Goal: Task Accomplishment & Management: Use online tool/utility

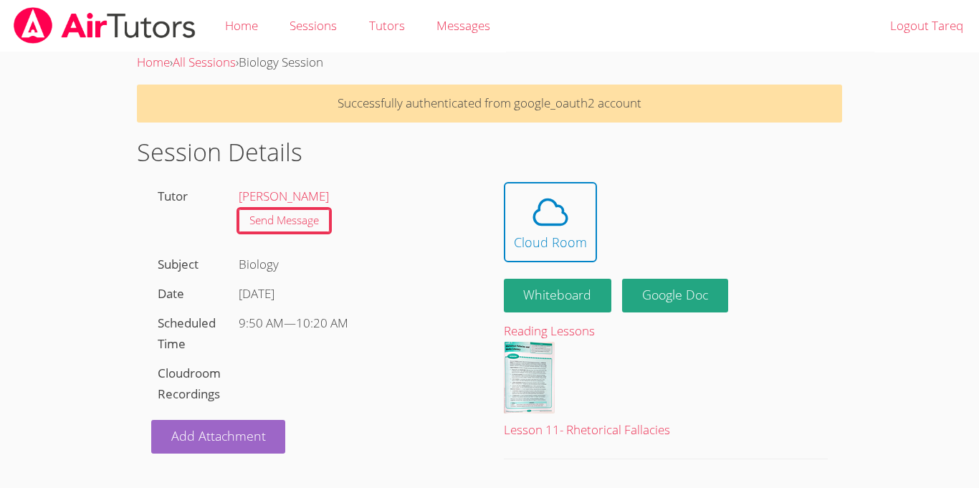
scroll to position [11, 0]
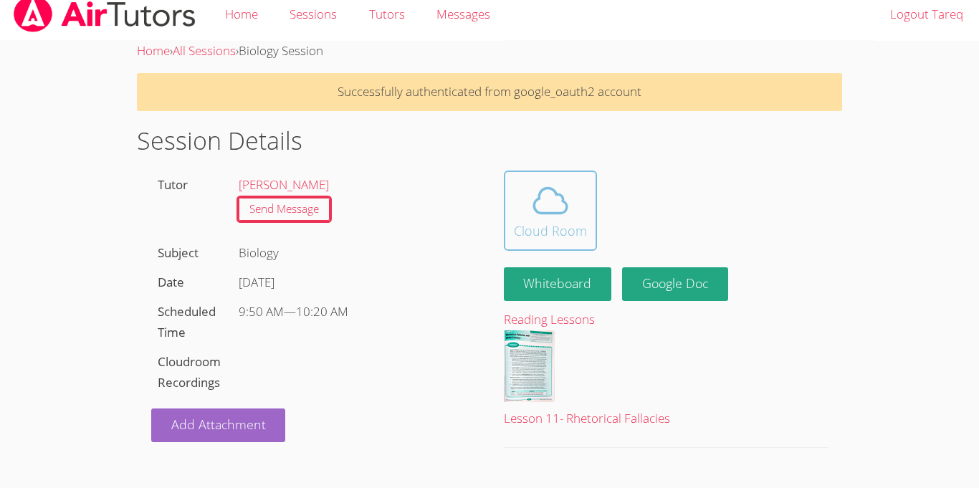
click at [546, 188] on icon at bounding box center [550, 200] width 33 height 25
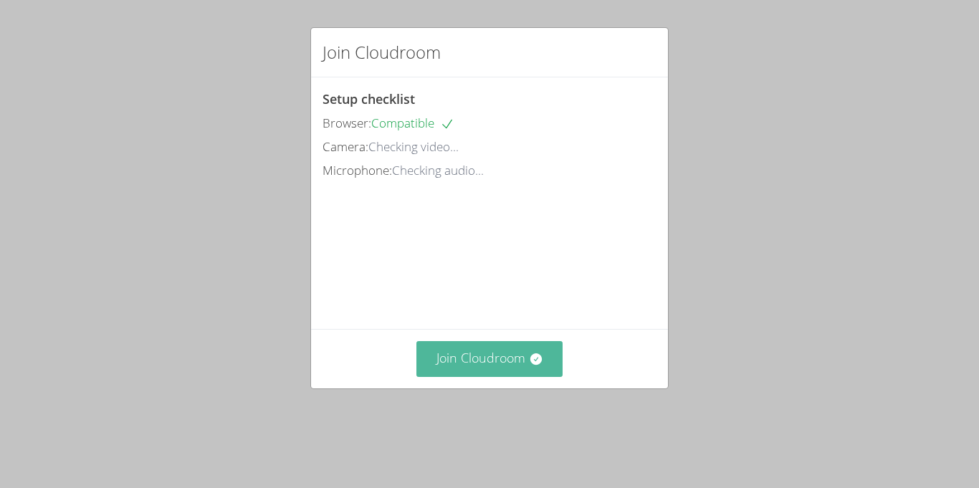
click at [519, 376] on button "Join Cloudroom" at bounding box center [490, 358] width 147 height 35
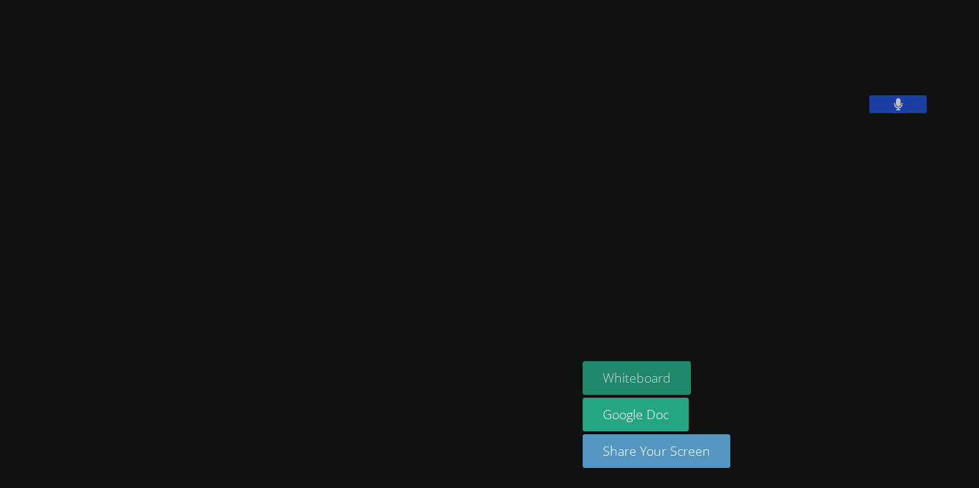
click at [691, 370] on button "Whiteboard" at bounding box center [637, 378] width 108 height 34
click at [903, 110] on icon at bounding box center [898, 104] width 9 height 12
click at [906, 110] on icon at bounding box center [898, 104] width 15 height 12
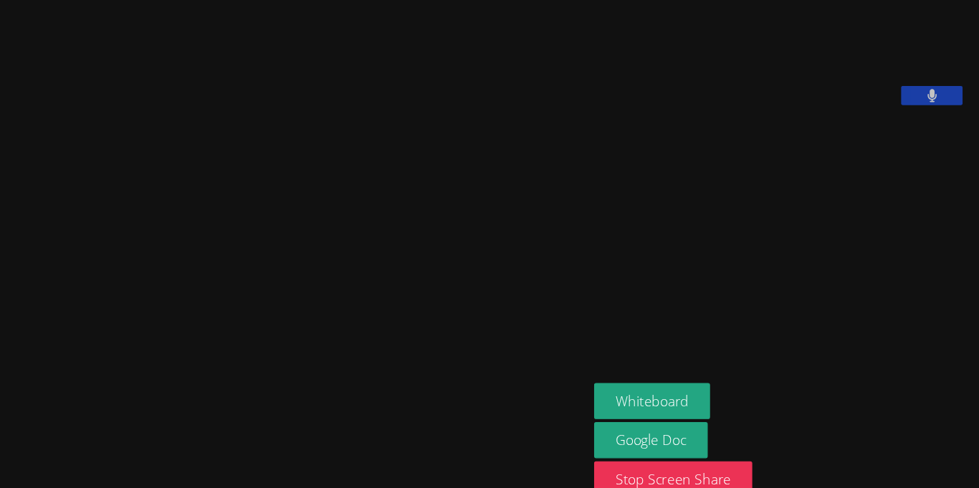
click at [560, 136] on video at bounding box center [289, 216] width 566 height 318
click at [571, 181] on video at bounding box center [289, 216] width 566 height 318
click at [569, 200] on video at bounding box center [289, 216] width 566 height 318
click at [232, 258] on video at bounding box center [289, 216] width 566 height 318
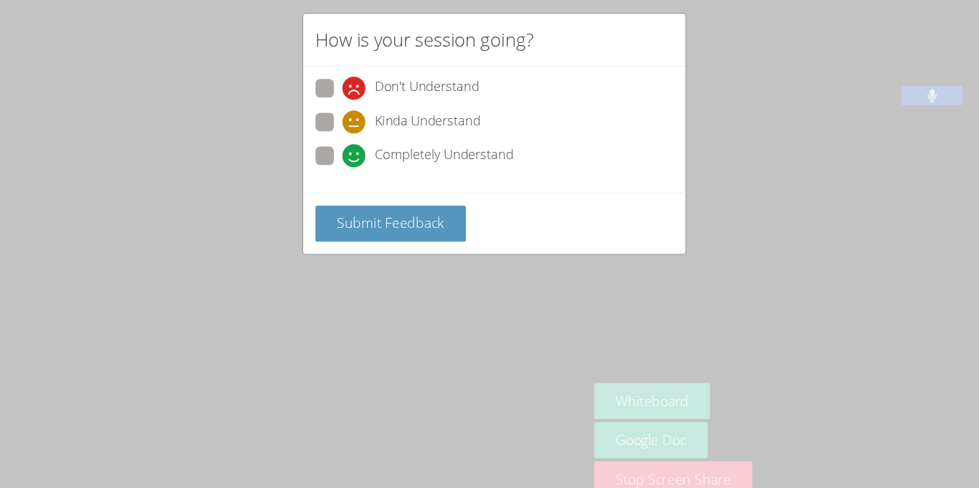
click at [348, 171] on span at bounding box center [348, 171] width 0 height 0
click at [348, 159] on input "Completely Understand" at bounding box center [354, 158] width 12 height 12
radio input "true"
click at [386, 209] on button "Submit Feedback" at bounding box center [393, 224] width 141 height 34
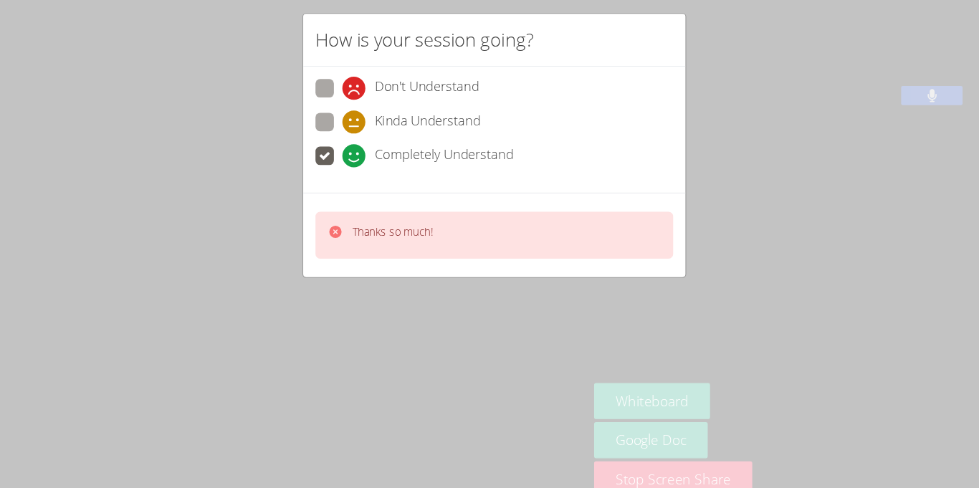
click at [409, 389] on div "How is your session going? Don't Understand Kinda Understand Completely Underst…" at bounding box center [489, 244] width 979 height 488
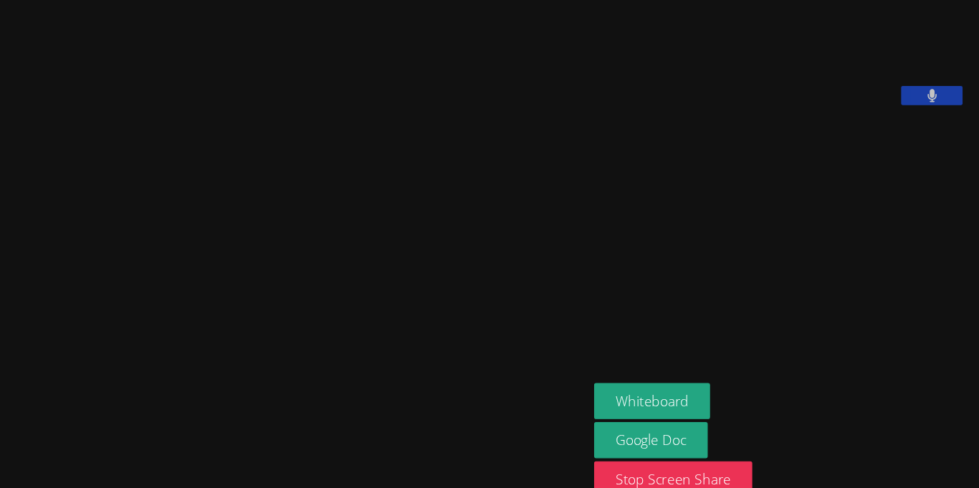
click at [286, 253] on video at bounding box center [289, 216] width 566 height 318
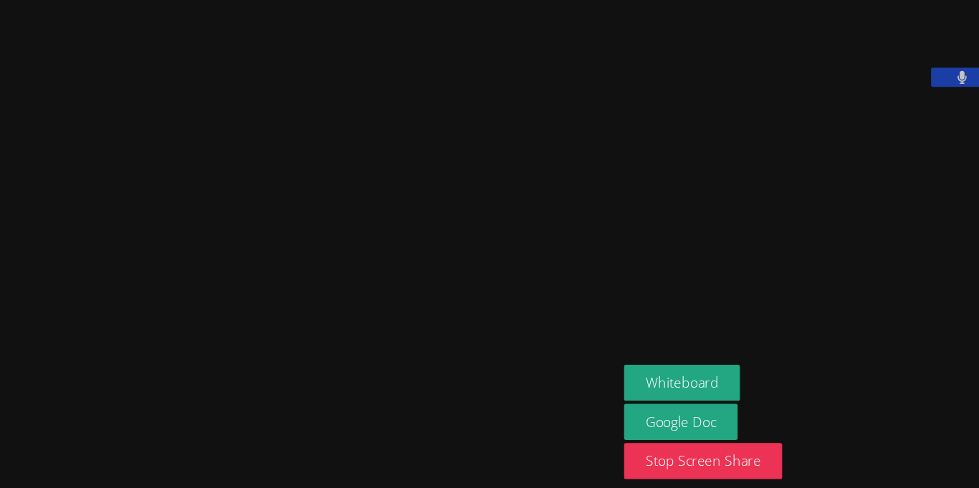
click at [150, 161] on video at bounding box center [289, 216] width 566 height 318
